Goal: Task Accomplishment & Management: Use online tool/utility

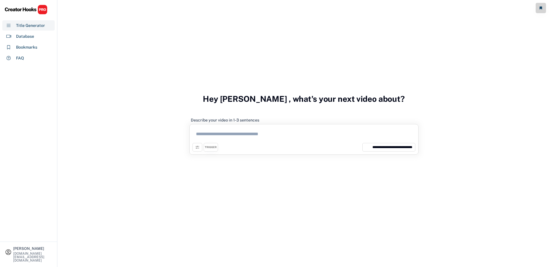
select select "**********"
click at [42, 34] on div "Database" at bounding box center [28, 36] width 52 height 10
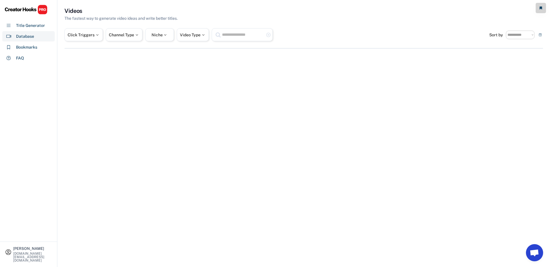
click at [38, 44] on div "Bookmarks" at bounding box center [28, 47] width 52 height 10
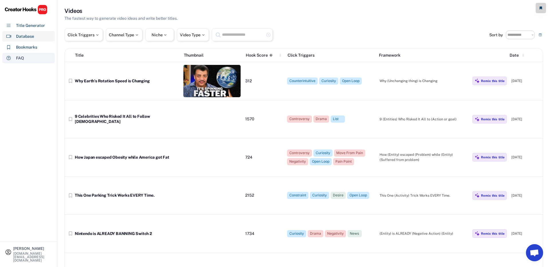
click at [31, 56] on div "FAQ" at bounding box center [28, 58] width 52 height 10
select select "******"
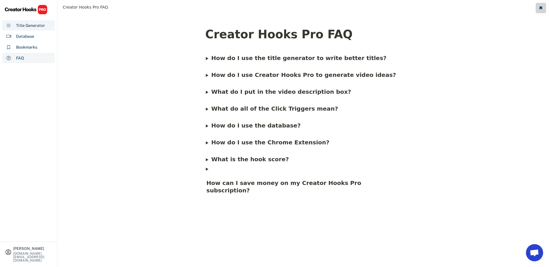
click at [35, 27] on div "Title Generator" at bounding box center [30, 26] width 29 height 6
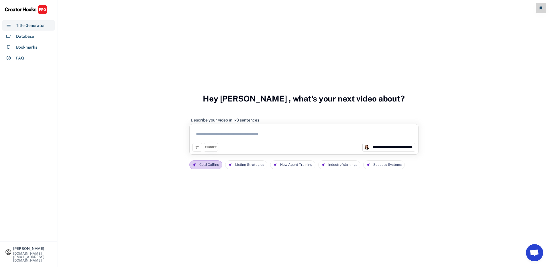
click at [212, 163] on div "Cold Calling" at bounding box center [209, 165] width 20 height 8
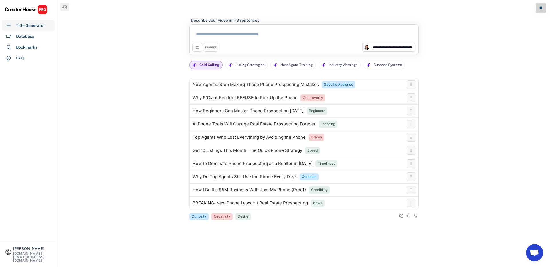
click at [214, 31] on textarea at bounding box center [303, 35] width 223 height 16
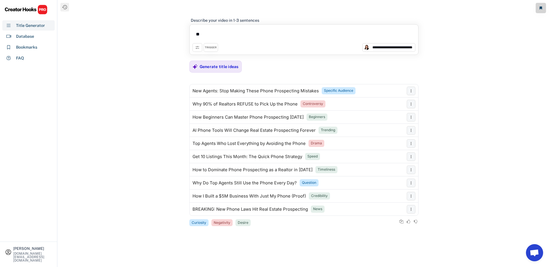
type textarea "*"
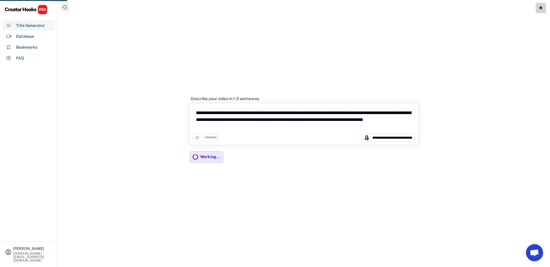
click at [195, 141] on button at bounding box center [197, 138] width 10 height 9
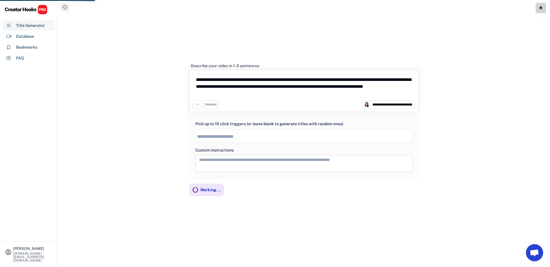
click at [211, 137] on input "search" at bounding box center [305, 136] width 216 height 5
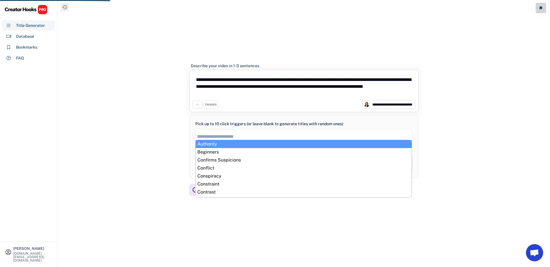
click at [211, 134] on input "search" at bounding box center [305, 136] width 216 height 5
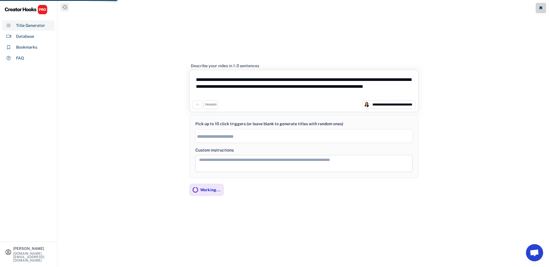
click at [210, 108] on div "TRIGGER" at bounding box center [211, 104] width 14 height 9
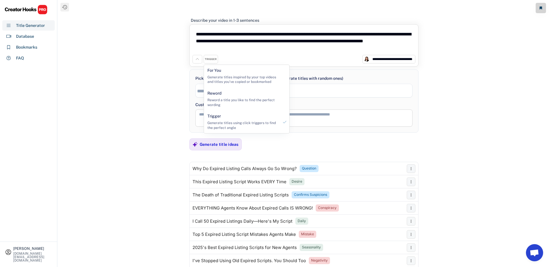
click at [482, 133] on div "**********" at bounding box center [304, 133] width 492 height 267
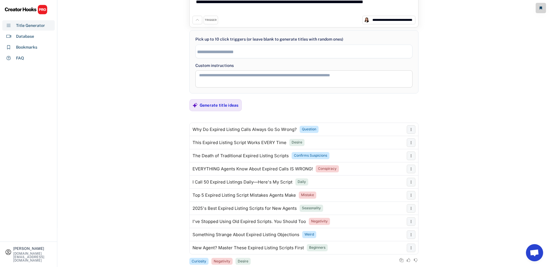
scroll to position [52, 0]
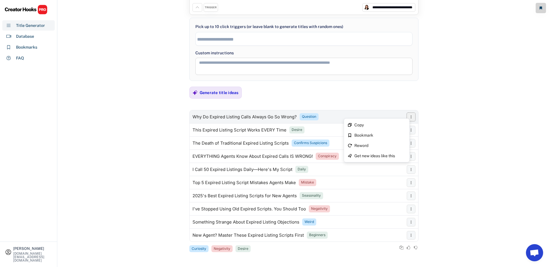
click at [410, 116] on icon at bounding box center [410, 117] width 5 height 5
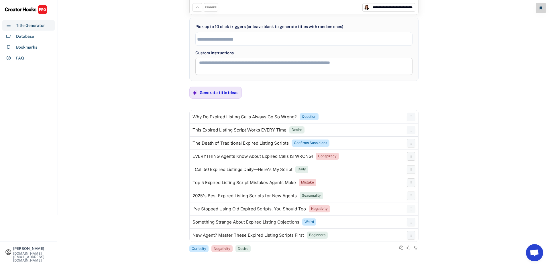
click at [463, 159] on div "**********" at bounding box center [304, 81] width 492 height 267
click at [225, 92] on div "Generate title ideas" at bounding box center [219, 92] width 39 height 5
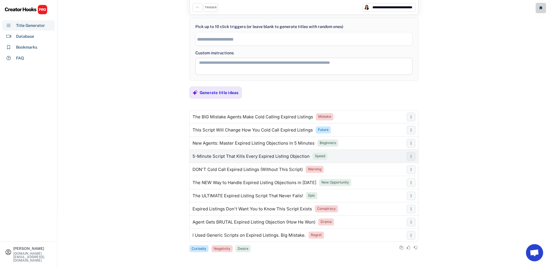
scroll to position [0, 0]
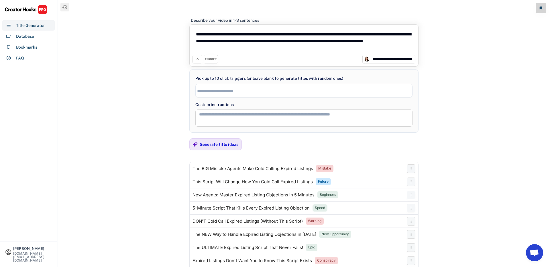
click at [222, 90] on input "search" at bounding box center [305, 91] width 216 height 5
click at [224, 140] on div "Generate title ideas" at bounding box center [219, 144] width 39 height 11
click at [201, 91] on span "×" at bounding box center [200, 91] width 3 height 5
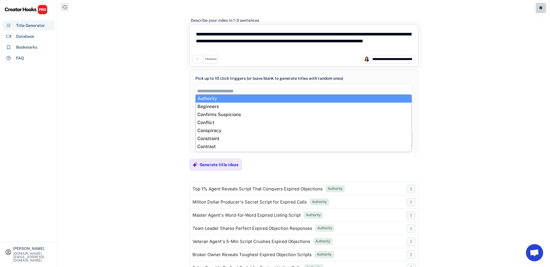
click at [459, 94] on div "**********" at bounding box center [304, 133] width 492 height 267
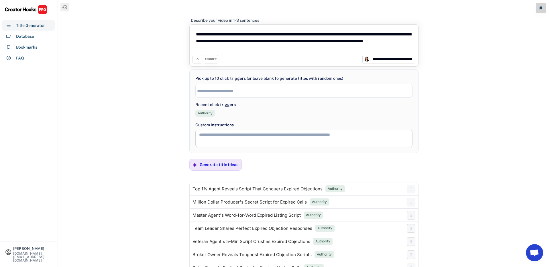
click at [209, 113] on div "Authority" at bounding box center [205, 113] width 15 height 5
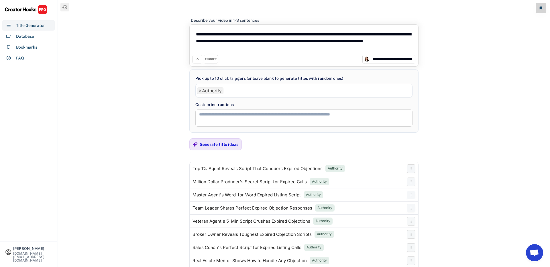
click at [200, 91] on span "×" at bounding box center [200, 91] width 3 height 5
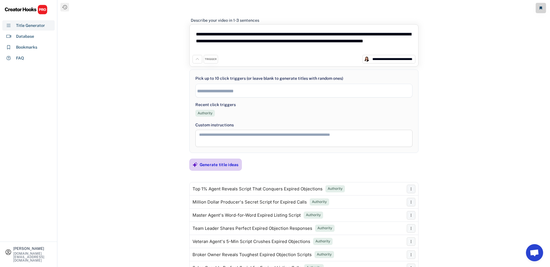
click at [222, 166] on div "Generate title ideas" at bounding box center [219, 164] width 39 height 5
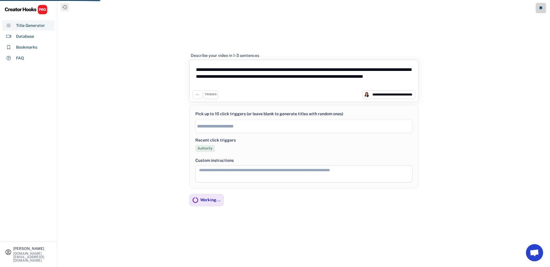
click at [212, 76] on div "**********" at bounding box center [303, 132] width 229 height 171
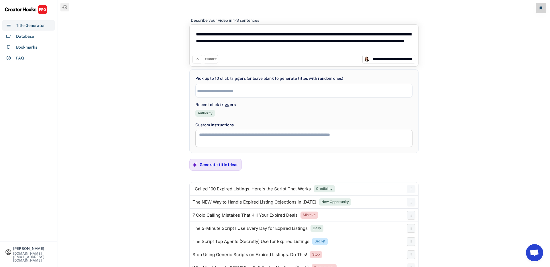
click at [222, 35] on textarea "**********" at bounding box center [303, 40] width 223 height 27
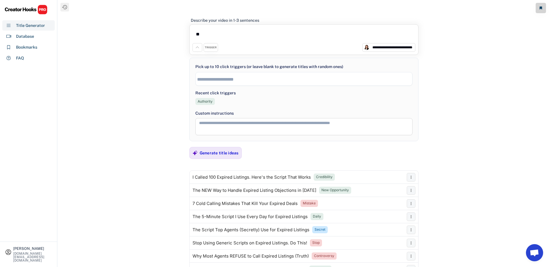
type textarea "*"
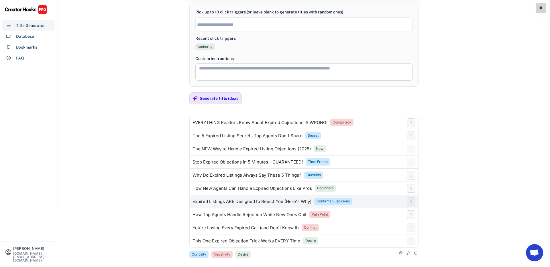
scroll to position [60, 0]
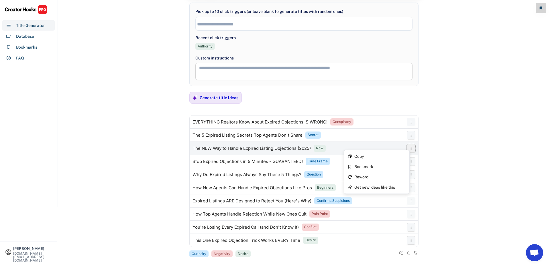
click at [412, 147] on icon at bounding box center [410, 148] width 5 height 5
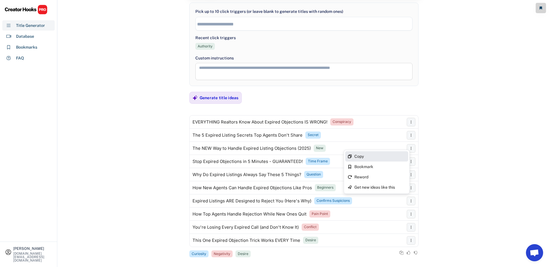
click at [394, 156] on div "Copy" at bounding box center [380, 157] width 52 height 4
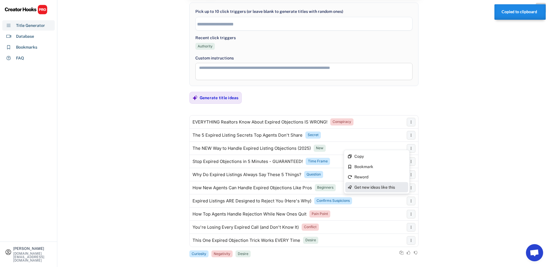
click at [387, 184] on div "Get new ideas like this" at bounding box center [376, 187] width 63 height 10
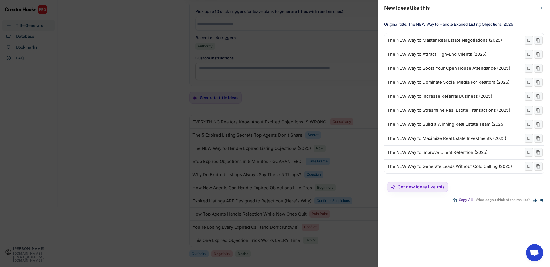
click at [488, 24] on div "Original title: The NEW Way to Handle Expired Listing Objections (2025)" at bounding box center [464, 25] width 160 height 6
drag, startPoint x: 518, startPoint y: 24, endPoint x: 409, endPoint y: 24, distance: 108.8
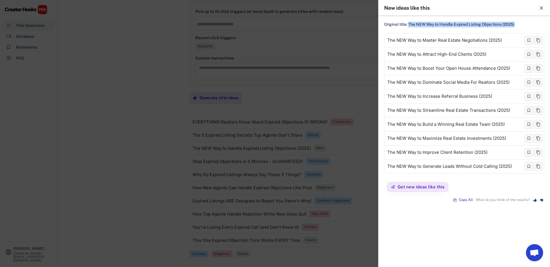
click at [409, 24] on div "Original title: The NEW Way to Handle Expired Listing Objections (2025)" at bounding box center [464, 25] width 160 height 6
copy div "The NEW Way to Handle Expired Listing Objections (2025)"
click at [539, 7] on icon at bounding box center [541, 8] width 6 height 6
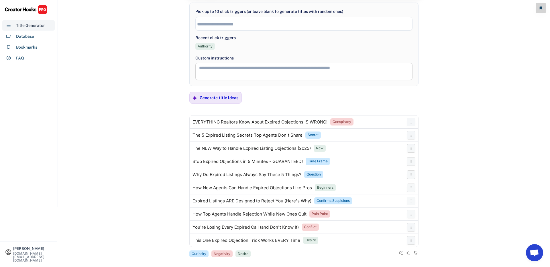
click at [30, 25] on div "Title Generator" at bounding box center [30, 26] width 29 height 6
click at [33, 25] on div "Title Generator" at bounding box center [30, 26] width 29 height 6
click at [209, 22] on input "search" at bounding box center [305, 24] width 216 height 5
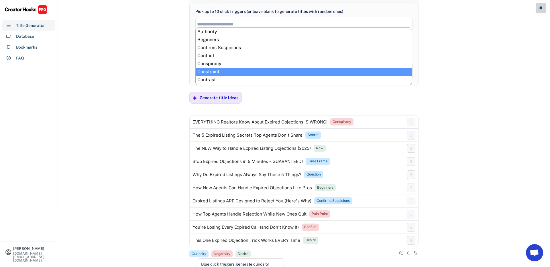
click at [199, 253] on div "Curiosity" at bounding box center [199, 254] width 15 height 5
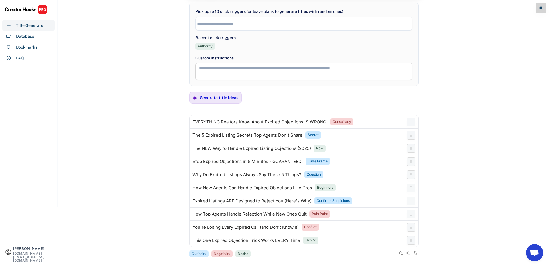
click at [199, 253] on div "Curiosity" at bounding box center [199, 254] width 15 height 5
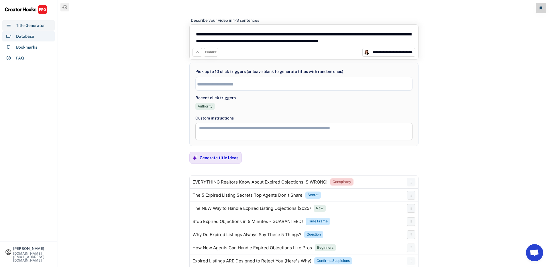
click at [37, 40] on div "Database" at bounding box center [28, 36] width 52 height 10
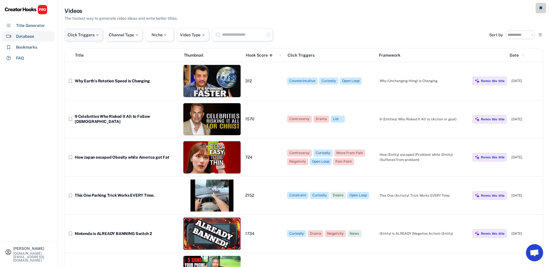
click at [83, 31] on div "Click Triggers" at bounding box center [83, 34] width 38 height 13
click at [120, 38] on div "Channel Type" at bounding box center [124, 34] width 37 height 13
click at [94, 19] on div "The fastest way to generate video ideas and write better titles." at bounding box center [120, 18] width 113 height 6
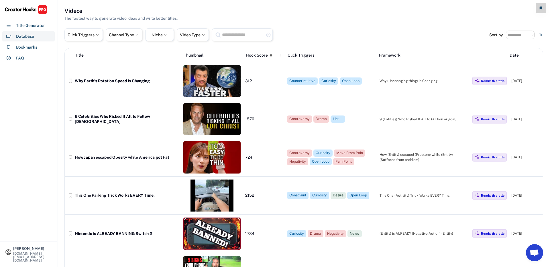
click at [526, 41] on div "**********" at bounding box center [303, 34] width 478 height 13
click at [526, 35] on select "**********" at bounding box center [520, 35] width 29 height 9
click at [481, 80] on div "Remix this title" at bounding box center [492, 81] width 23 height 4
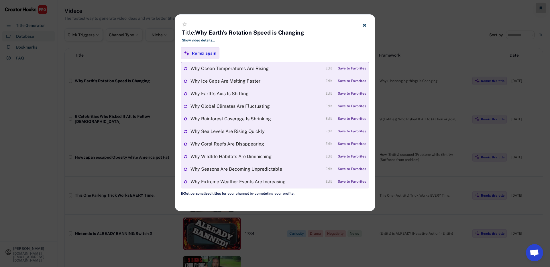
click at [366, 24] on icon at bounding box center [364, 25] width 4 height 4
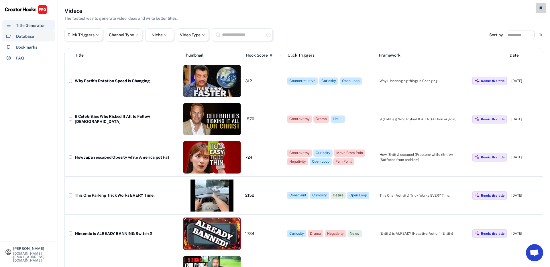
click at [22, 27] on div "Title Generator" at bounding box center [30, 26] width 29 height 6
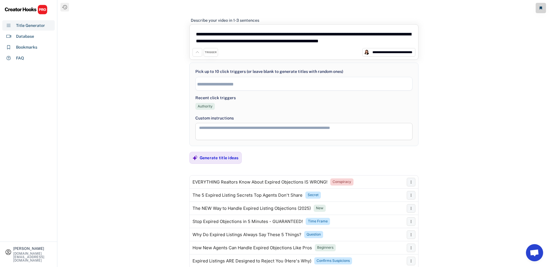
click at [226, 36] on textarea "**********" at bounding box center [303, 37] width 223 height 21
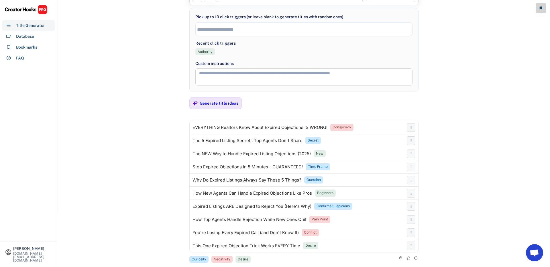
scroll to position [65, 0]
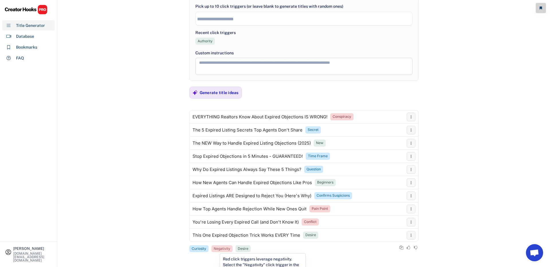
click at [222, 249] on div "Negativity" at bounding box center [222, 249] width 17 height 5
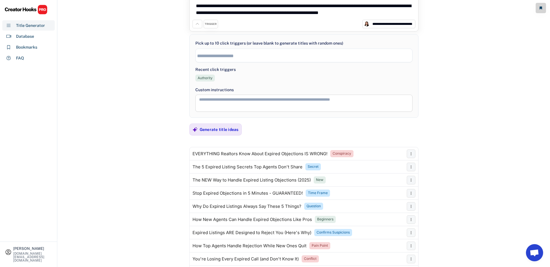
scroll to position [0, 0]
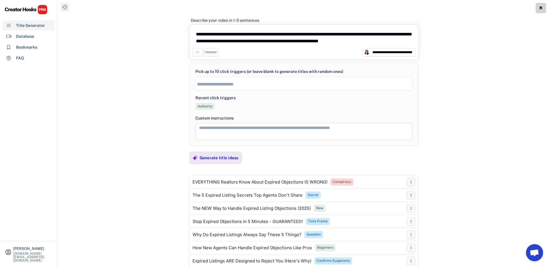
click at [212, 85] on input "search" at bounding box center [305, 84] width 216 height 5
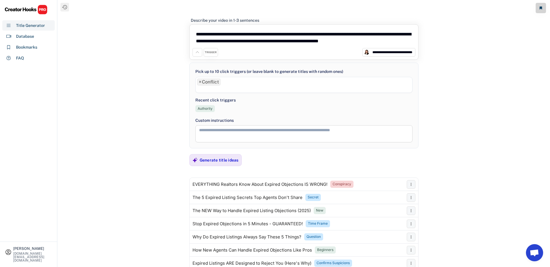
scroll to position [1, 0]
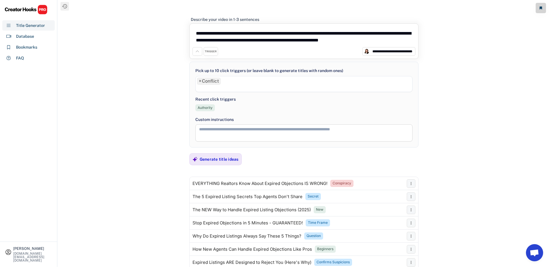
click at [207, 87] on li at bounding box center [304, 88] width 214 height 6
click at [220, 160] on div "Generate title ideas" at bounding box center [219, 159] width 39 height 5
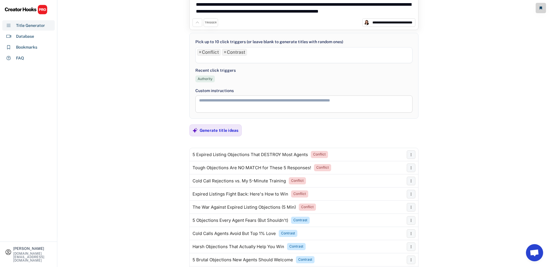
scroll to position [0, 0]
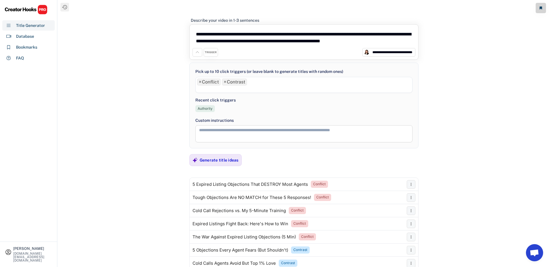
click at [377, 54] on select "**********" at bounding box center [391, 53] width 43 height 6
click at [198, 52] on icon at bounding box center [197, 52] width 5 height 5
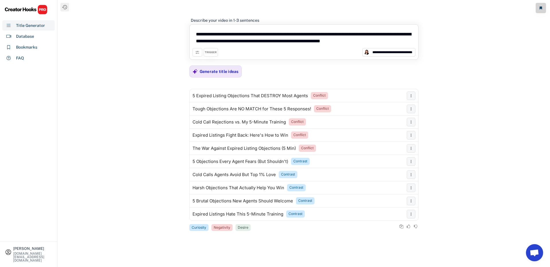
click at [198, 52] on icon at bounding box center [197, 52] width 5 height 5
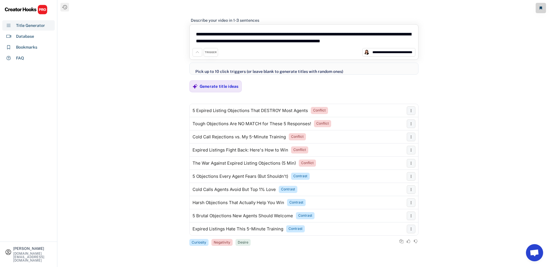
scroll to position [29, 0]
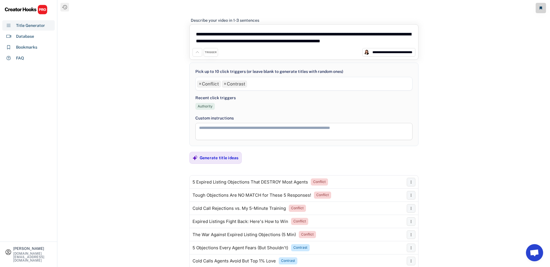
click at [214, 51] on div "TRIGGER" at bounding box center [211, 53] width 12 height 4
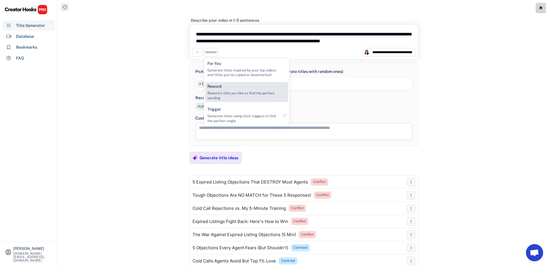
click at [222, 90] on div "Reword Reword a title you like to find the perfect wording" at bounding box center [243, 92] width 76 height 20
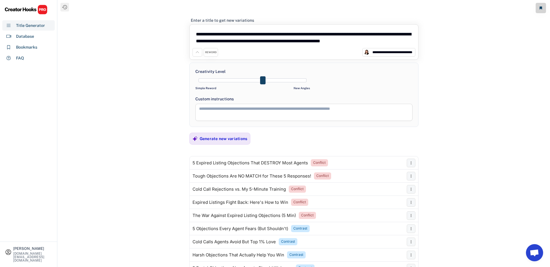
drag, startPoint x: 263, startPoint y: 80, endPoint x: 254, endPoint y: 82, distance: 9.3
click at [254, 82] on div at bounding box center [252, 80] width 108 height 4
click at [237, 38] on textarea "**********" at bounding box center [303, 37] width 223 height 21
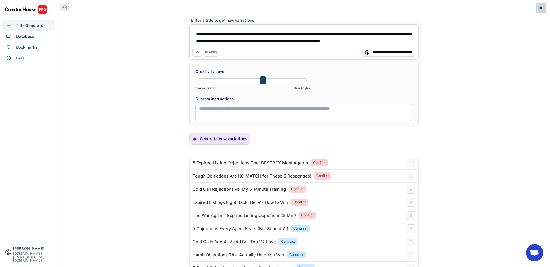
paste textarea
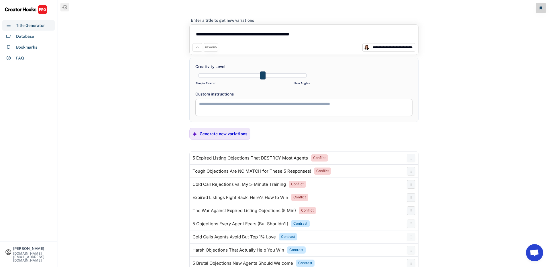
type textarea "**********"
drag, startPoint x: 265, startPoint y: 75, endPoint x: 316, endPoint y: 77, distance: 51.3
click at [316, 77] on div "**********" at bounding box center [303, 90] width 229 height 64
drag, startPoint x: 305, startPoint y: 76, endPoint x: 194, endPoint y: 68, distance: 111.0
click at [194, 68] on div "**********" at bounding box center [303, 90] width 229 height 64
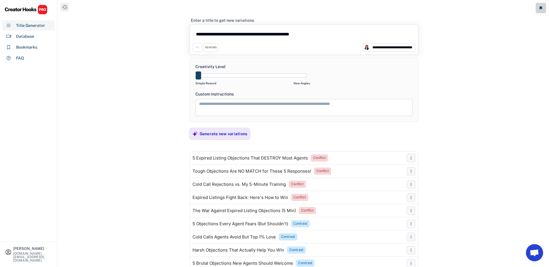
click at [208, 47] on div "REWORD" at bounding box center [210, 48] width 11 height 4
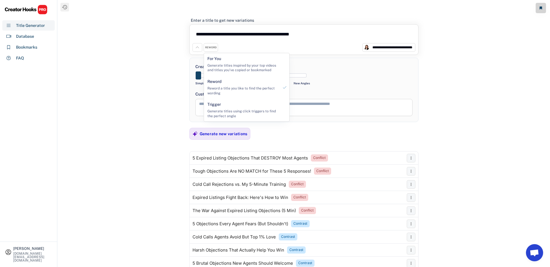
click at [254, 37] on textarea "**********" at bounding box center [303, 35] width 223 height 16
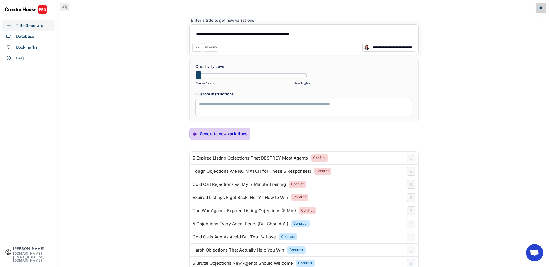
click at [218, 134] on div "Generate new variations" at bounding box center [224, 133] width 48 height 5
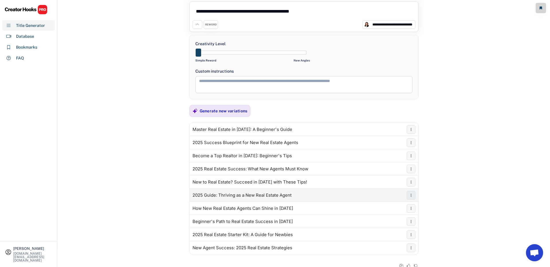
scroll to position [36, 0]
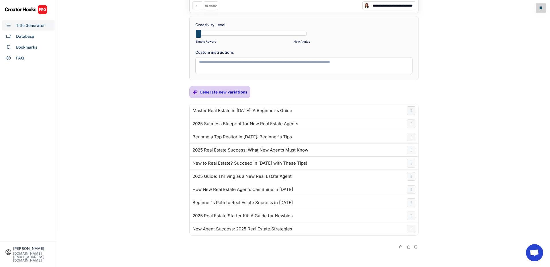
click at [216, 95] on div "Generate new variations" at bounding box center [224, 91] width 48 height 11
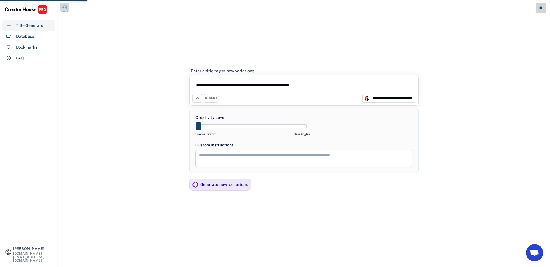
click at [62, 8] on icon at bounding box center [65, 7] width 6 height 6
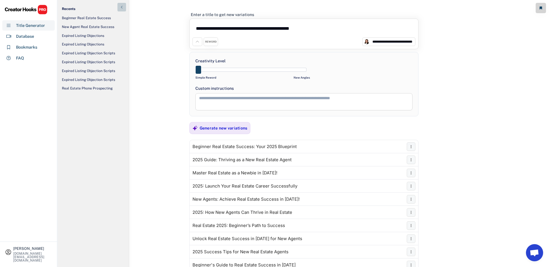
click at [121, 9] on icon at bounding box center [122, 7] width 6 height 6
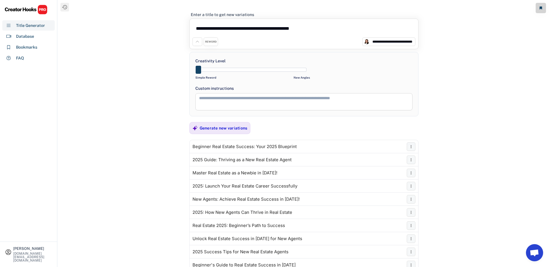
scroll to position [36, 0]
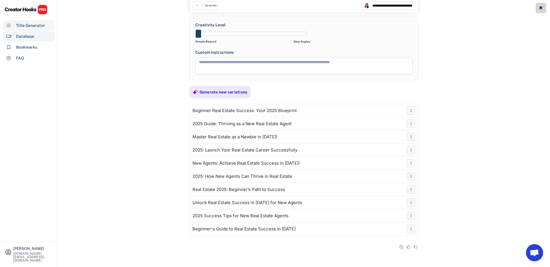
click at [34, 38] on div "Database" at bounding box center [28, 36] width 52 height 10
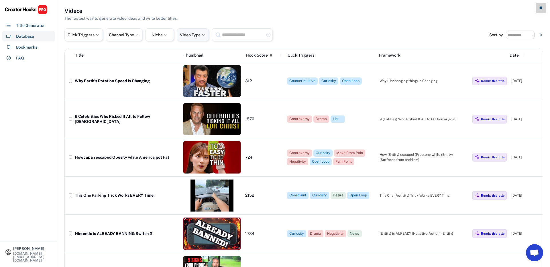
click at [204, 37] on div at bounding box center [202, 35] width 5 height 4
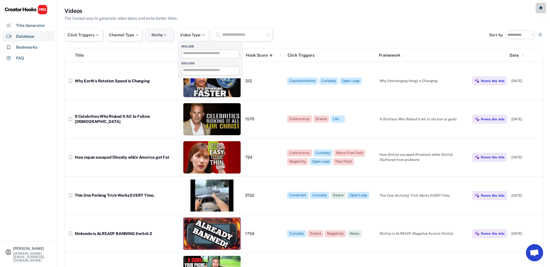
click at [166, 38] on div "Niche" at bounding box center [159, 34] width 29 height 13
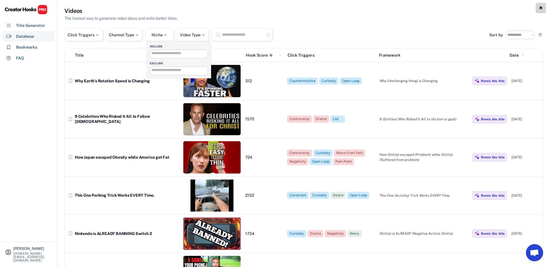
click at [166, 52] on input "search" at bounding box center [180, 54] width 58 height 4
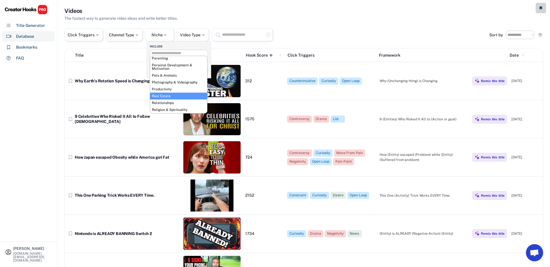
scroll to position [141, 0]
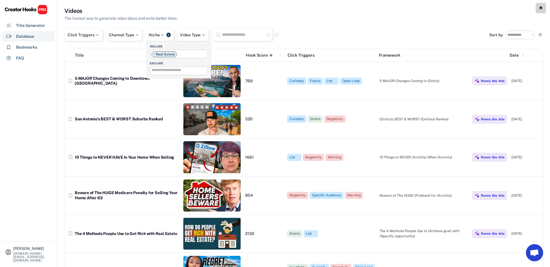
click at [162, 157] on div "10 Things to NEVER HAVE In Your Home When Selling" at bounding box center [127, 157] width 104 height 5
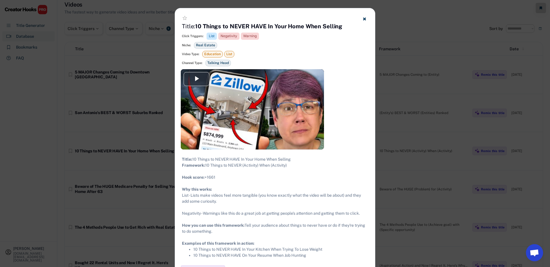
scroll to position [0, 0]
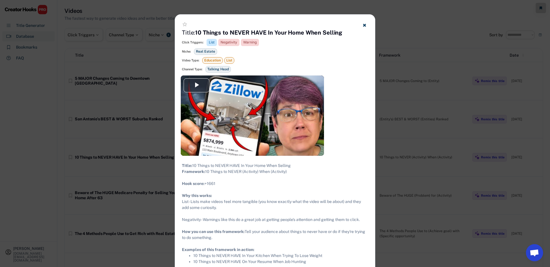
click at [368, 26] on button at bounding box center [364, 24] width 7 height 7
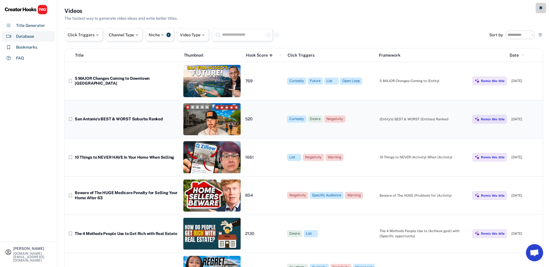
click at [200, 116] on img at bounding box center [211, 119] width 57 height 32
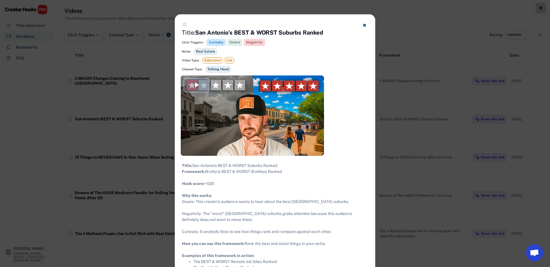
click at [234, 123] on div "Video Player" at bounding box center [252, 116] width 143 height 80
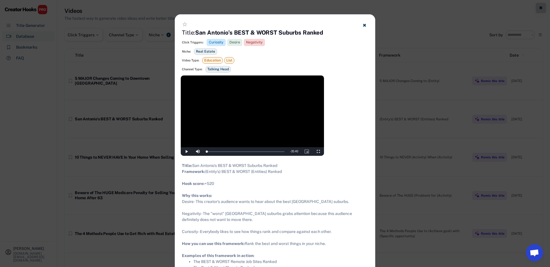
click at [365, 23] on icon at bounding box center [364, 25] width 4 height 4
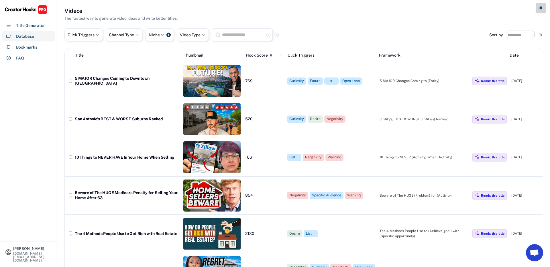
click at [254, 56] on div "Hook Score" at bounding box center [257, 55] width 22 height 6
click at [95, 33] on div at bounding box center [96, 35] width 5 height 4
click at [124, 33] on div "Channel Type" at bounding box center [124, 35] width 30 height 4
click at [187, 38] on div "Video Type" at bounding box center [193, 34] width 32 height 13
click at [198, 54] on input "search" at bounding box center [212, 54] width 58 height 4
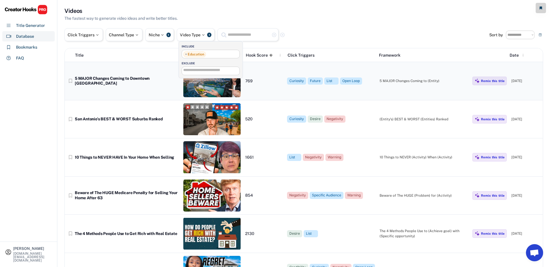
scroll to position [15, 0]
click at [331, 29] on div "Click Triggers Channel Type Niche 1 Video Type 1 highlight_remove highlight_rem…" at bounding box center [276, 34] width 425 height 13
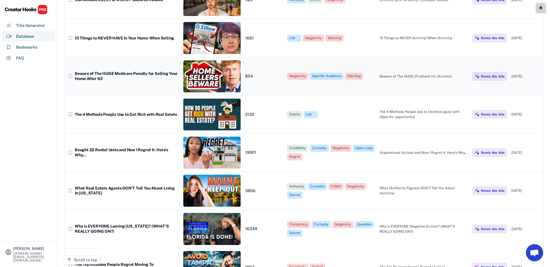
scroll to position [121, 0]
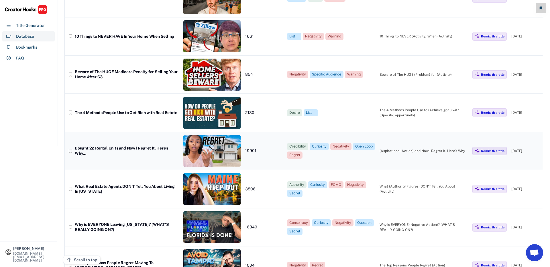
click at [150, 151] on div "Bought 22 Rental Units and Now I Regret It. Here’s Why…" at bounding box center [127, 151] width 104 height 10
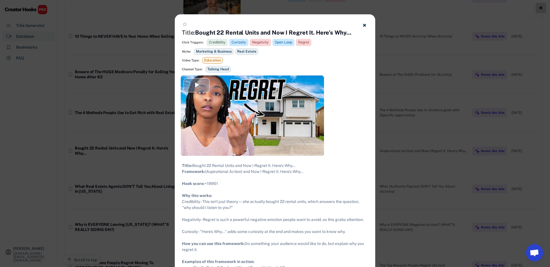
click at [263, 86] on div "Video Player" at bounding box center [252, 116] width 143 height 80
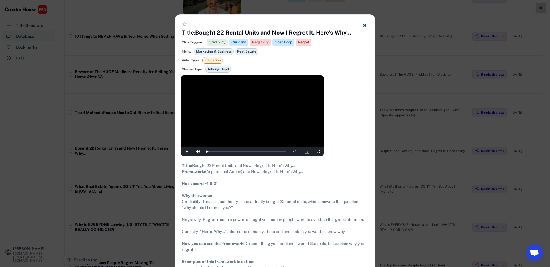
click at [364, 25] on use at bounding box center [364, 25] width 3 height 3
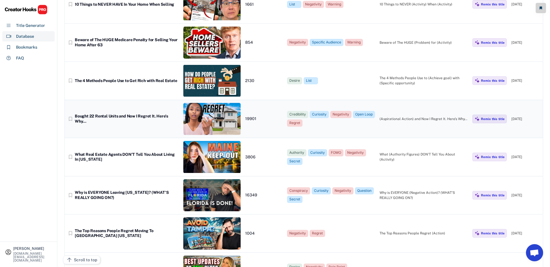
scroll to position [154, 0]
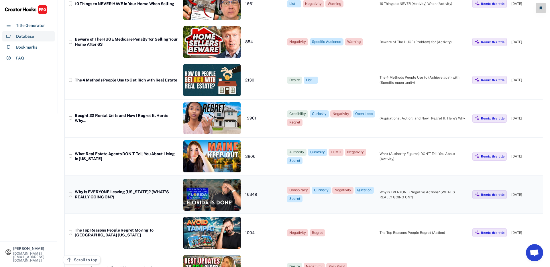
click at [160, 191] on div "Why is EVERYONE Leaving [US_STATE]? (WHAT'S REALLY GOING ON?)" at bounding box center [127, 195] width 104 height 10
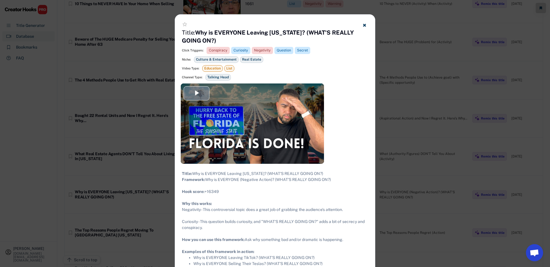
click at [258, 133] on div "Video Player" at bounding box center [252, 124] width 143 height 80
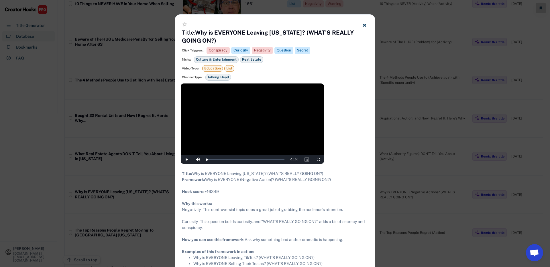
click at [366, 27] on icon at bounding box center [364, 25] width 4 height 4
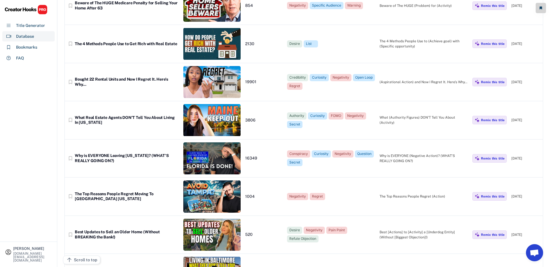
scroll to position [0, 0]
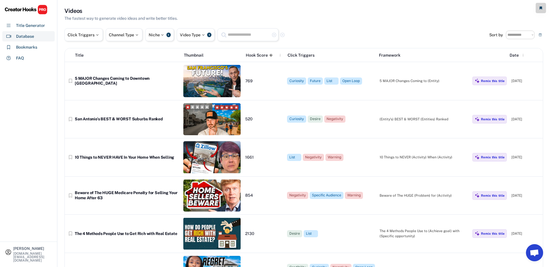
click at [241, 34] on input "text" at bounding box center [248, 34] width 43 height 7
click at [88, 34] on div "Click Triggers" at bounding box center [84, 35] width 32 height 4
click at [121, 37] on div "Channel Type" at bounding box center [124, 35] width 30 height 4
click at [132, 54] on input "search" at bounding box center [139, 54] width 58 height 4
type input "**********"
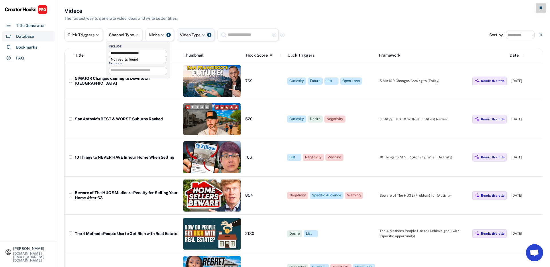
click at [187, 35] on div "Video Type" at bounding box center [193, 35] width 26 height 4
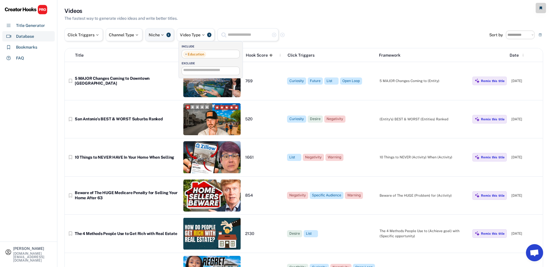
click at [165, 33] on div at bounding box center [162, 35] width 5 height 4
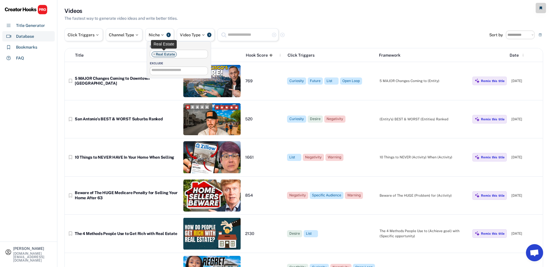
click at [172, 54] on li "× Real Estate" at bounding box center [163, 55] width 25 height 6
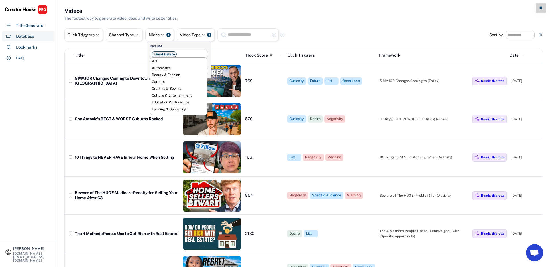
scroll to position [194, 0]
click at [154, 54] on span "×" at bounding box center [154, 54] width 2 height 3
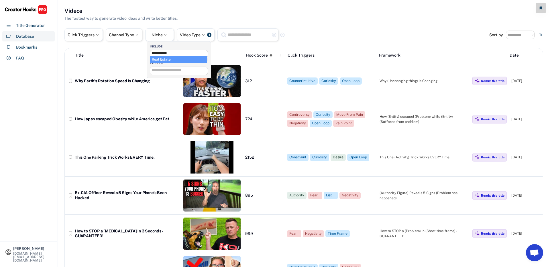
type input "**********"
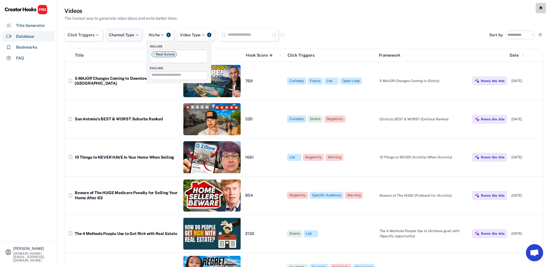
click at [127, 31] on div "Channel Type" at bounding box center [124, 34] width 37 height 13
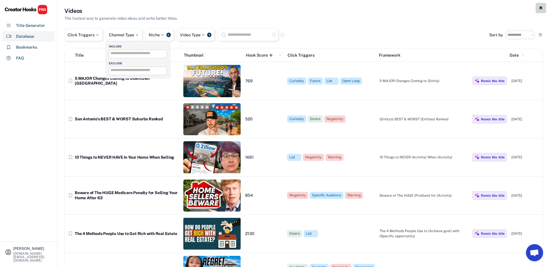
click at [137, 54] on input "search" at bounding box center [139, 54] width 58 height 4
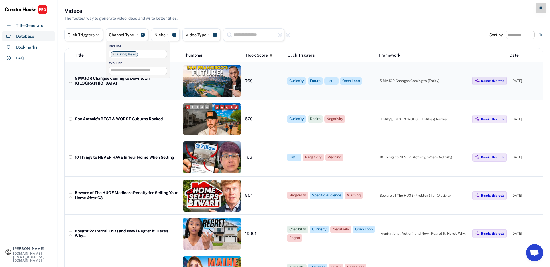
scroll to position [29, 0]
click at [161, 18] on div "The fastest way to generate video ideas and write better titles." at bounding box center [120, 18] width 113 height 6
click at [87, 30] on div "Click Triggers" at bounding box center [83, 34] width 38 height 13
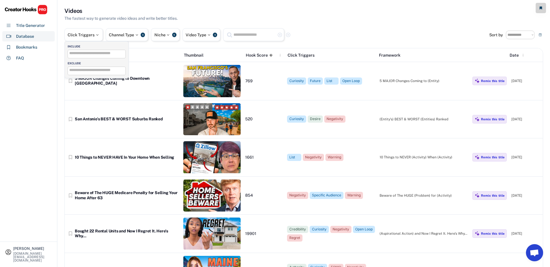
click at [91, 53] on input "search" at bounding box center [98, 54] width 58 height 4
click at [243, 33] on input "text" at bounding box center [254, 34] width 43 height 7
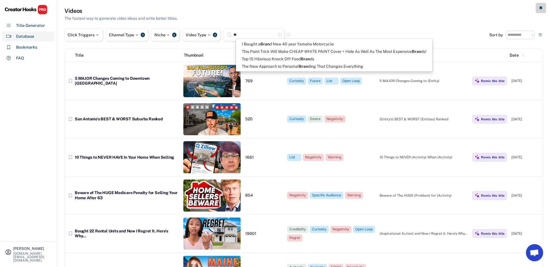
type input "*"
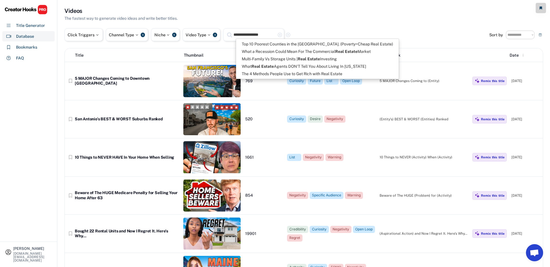
type input "**********"
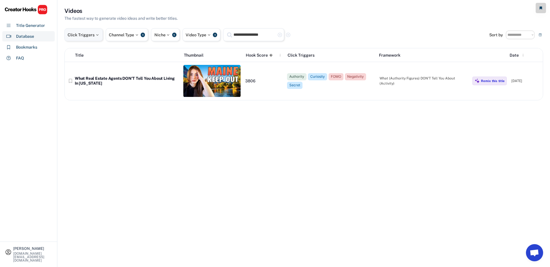
click at [90, 35] on div "Click Triggers" at bounding box center [84, 35] width 32 height 4
click at [120, 38] on div "Channel Type 1" at bounding box center [127, 34] width 42 height 13
click at [160, 33] on div "Niche" at bounding box center [162, 35] width 16 height 4
click at [200, 37] on div "Video Type 1" at bounding box center [201, 34] width 38 height 13
click at [26, 25] on div "Title Generator" at bounding box center [30, 26] width 29 height 6
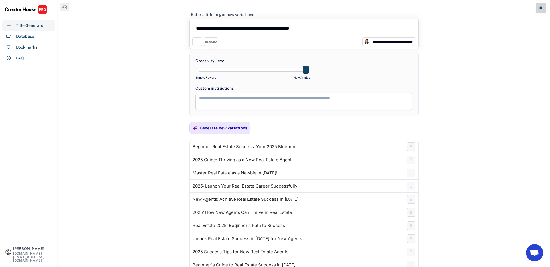
drag, startPoint x: 200, startPoint y: 71, endPoint x: 330, endPoint y: 70, distance: 130.3
click at [330, 70] on div "**********" at bounding box center [303, 84] width 229 height 64
click at [225, 127] on div "Generate new variations" at bounding box center [224, 128] width 48 height 5
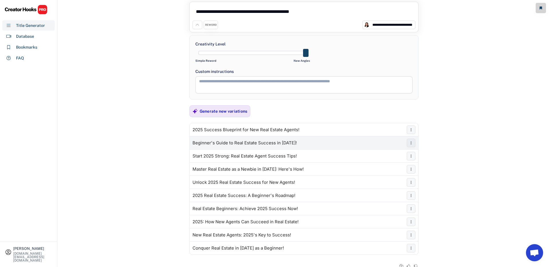
scroll to position [36, 0]
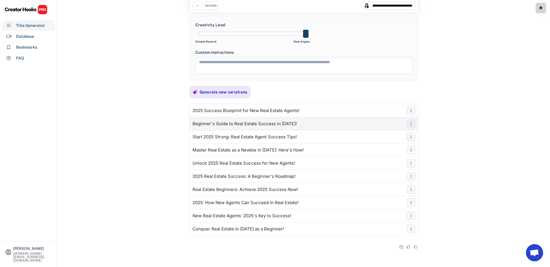
click at [245, 120] on div "Beginner's Guide to Real Estate Success in [DATE]!" at bounding box center [304, 123] width 228 height 11
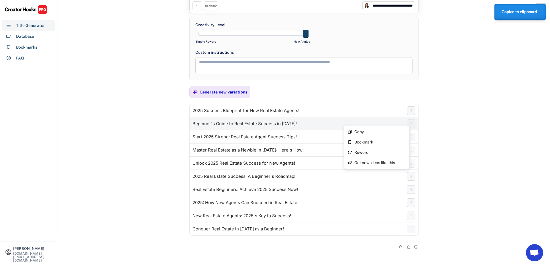
click at [414, 121] on button at bounding box center [410, 124] width 9 height 9
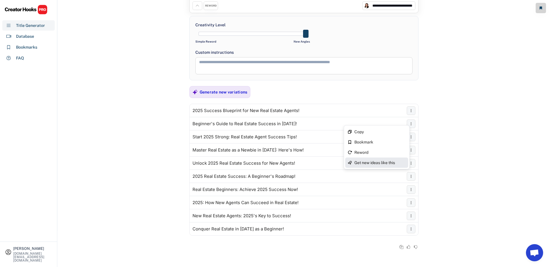
click at [388, 163] on div "Get new ideas like this" at bounding box center [380, 163] width 52 height 4
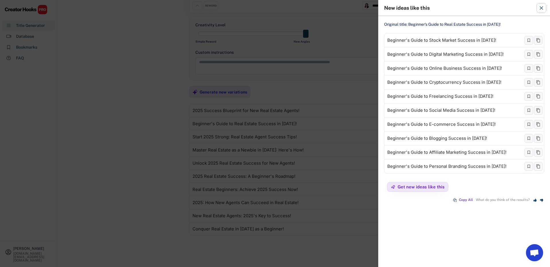
click at [541, 5] on icon at bounding box center [541, 8] width 6 height 6
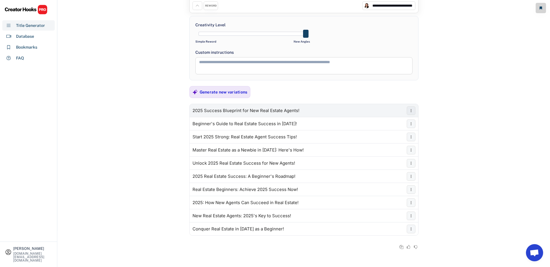
scroll to position [0, 0]
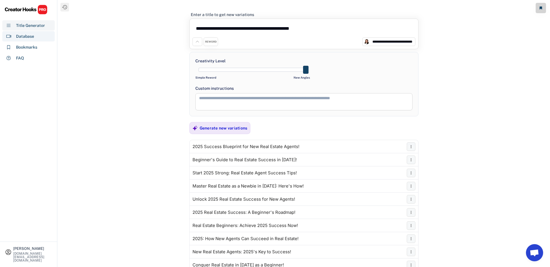
click at [19, 35] on div "Database" at bounding box center [25, 36] width 18 height 6
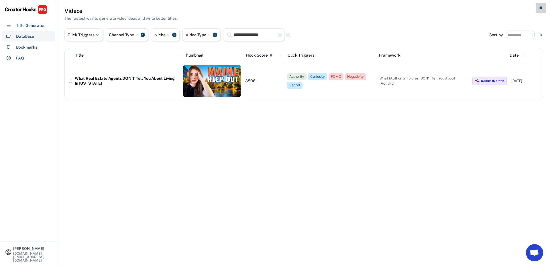
click at [20, 18] on div "Title Generator Database Bookmarks FAQ" at bounding box center [28, 34] width 57 height 59
click at [29, 24] on div "Title Generator" at bounding box center [30, 26] width 29 height 6
